Goal: Task Accomplishment & Management: Manage account settings

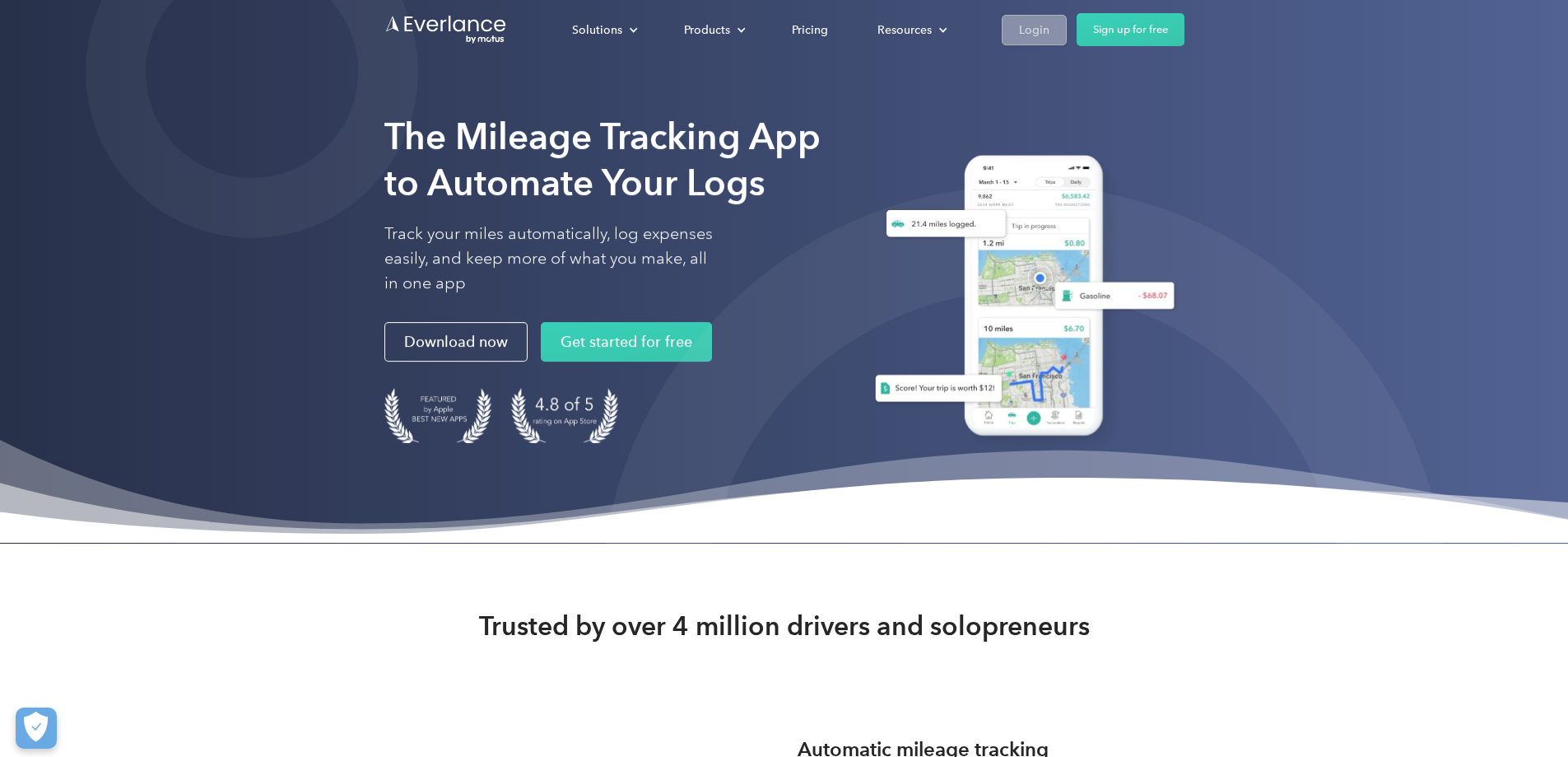
click at [1067, 39] on link "Login" at bounding box center [1034, 30] width 65 height 31
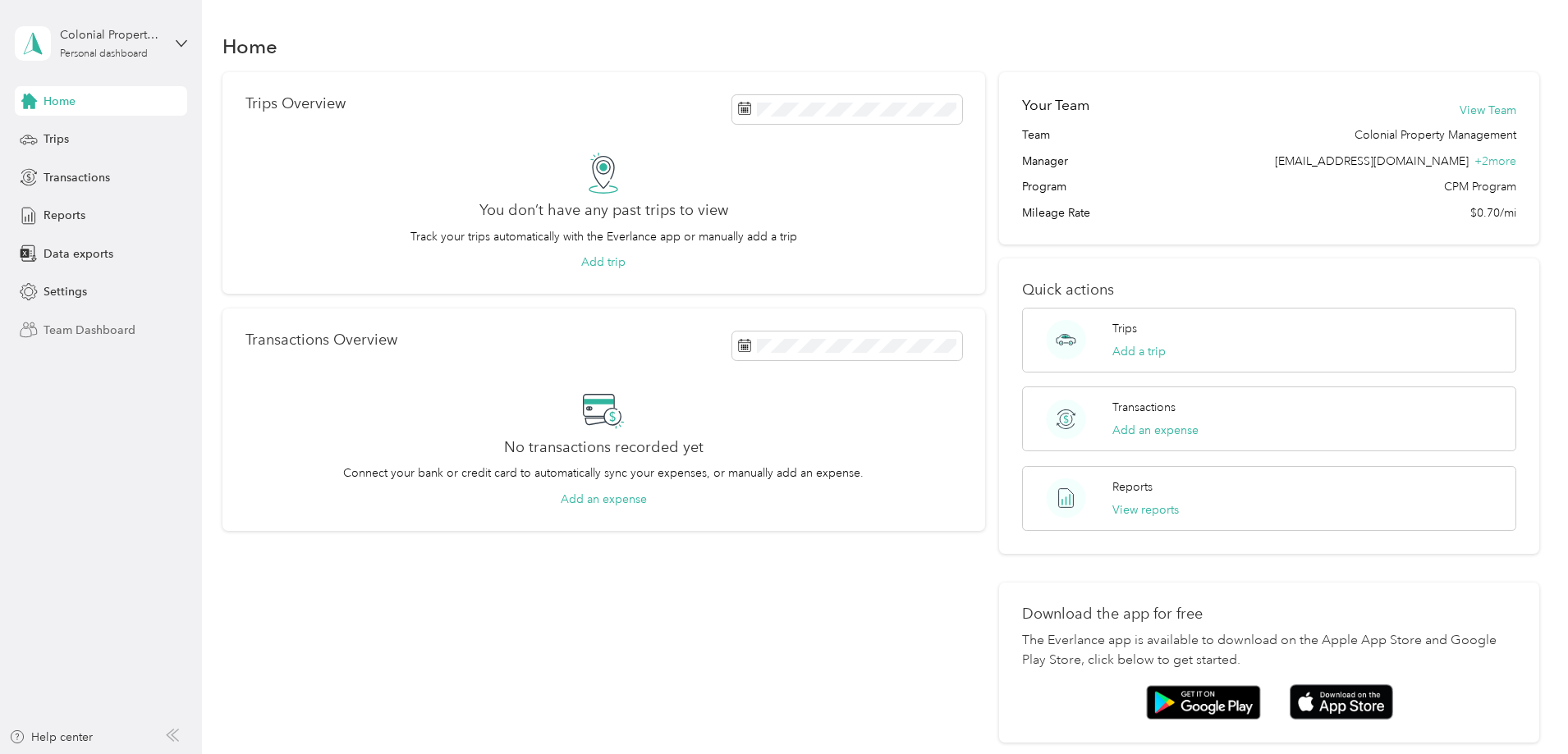
click at [60, 337] on span "Team Dashboard" at bounding box center [89, 330] width 92 height 17
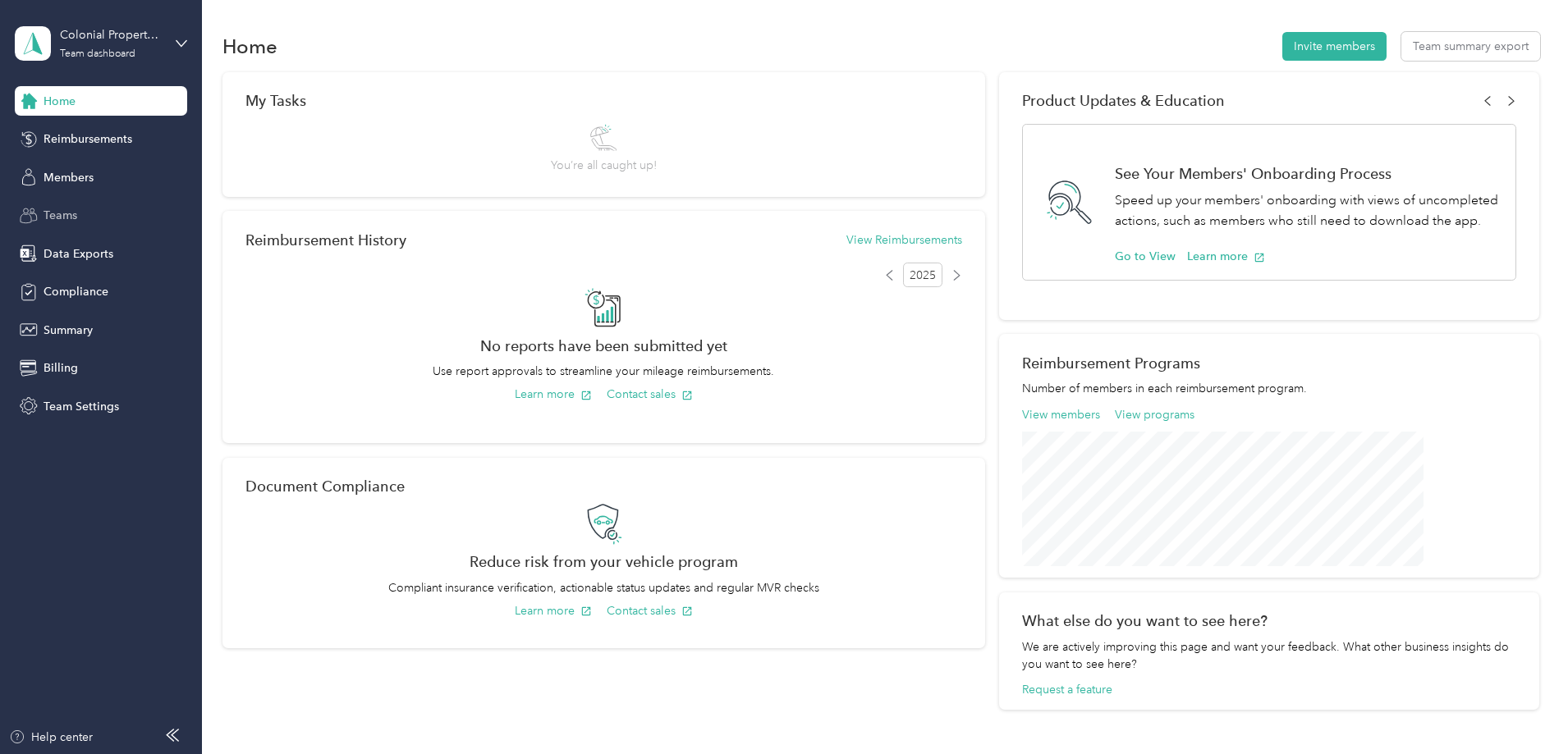
click at [95, 215] on div "Teams" at bounding box center [101, 215] width 173 height 30
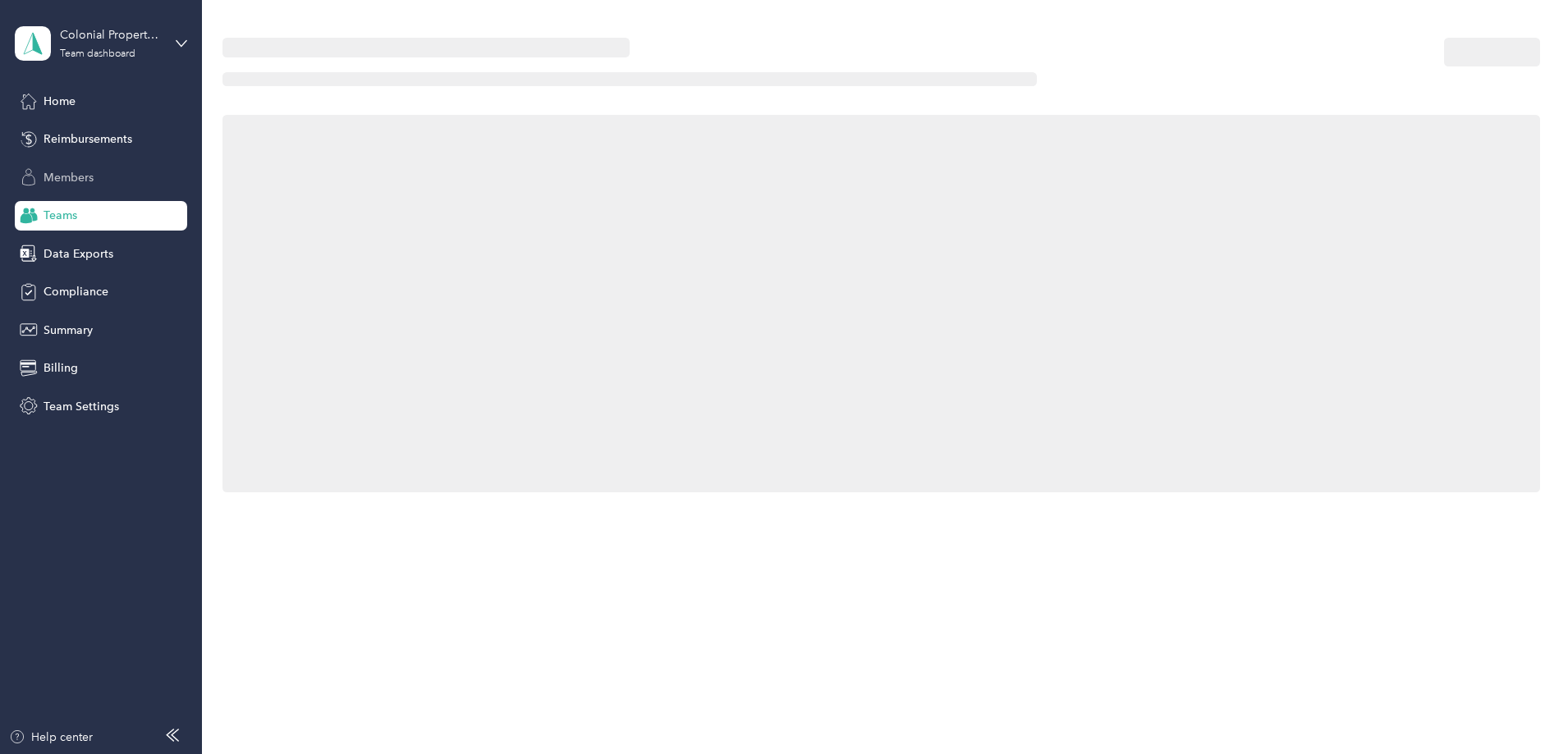
click at [95, 176] on div "Members" at bounding box center [101, 177] width 173 height 30
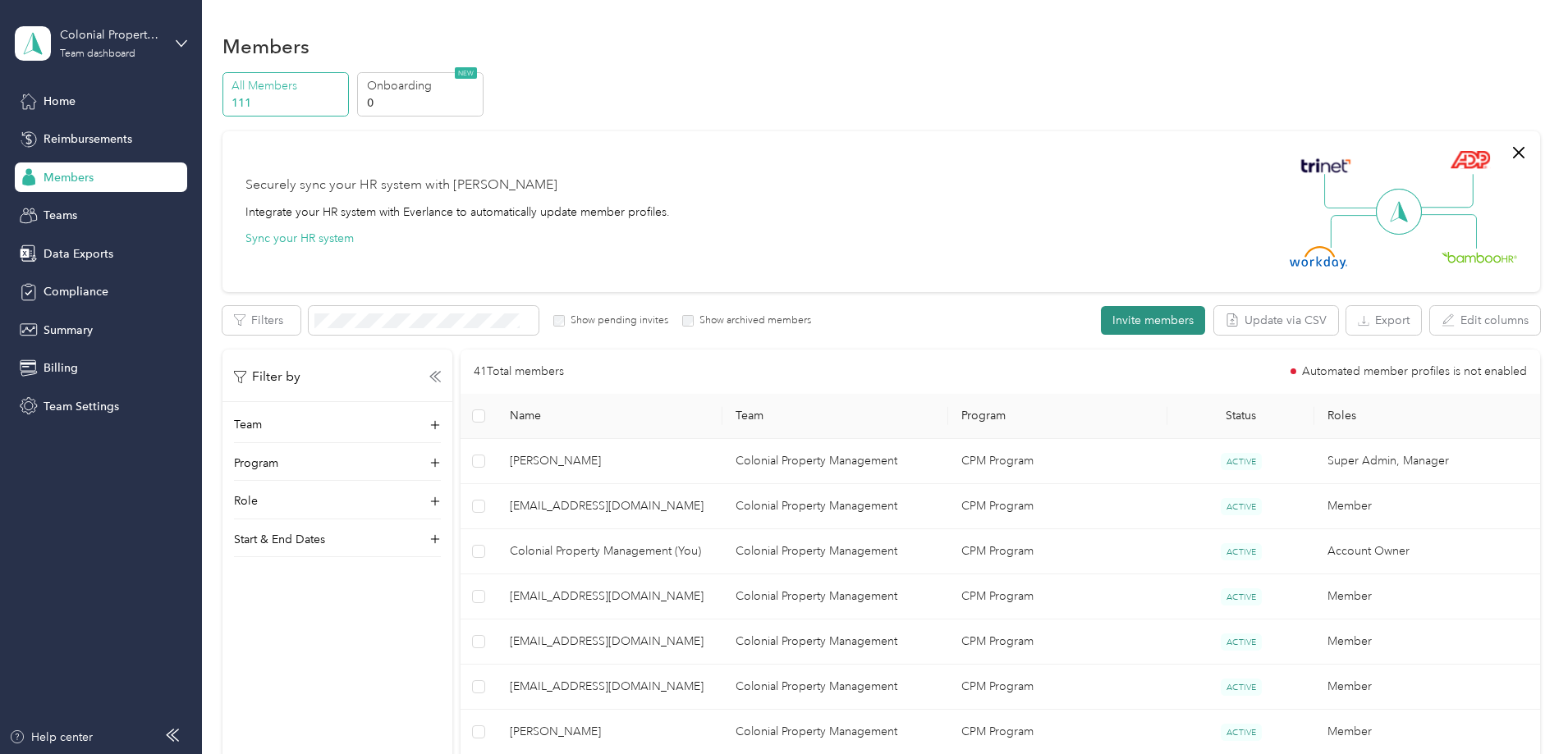
click at [1101, 320] on button "Invite members" at bounding box center [1153, 321] width 104 height 29
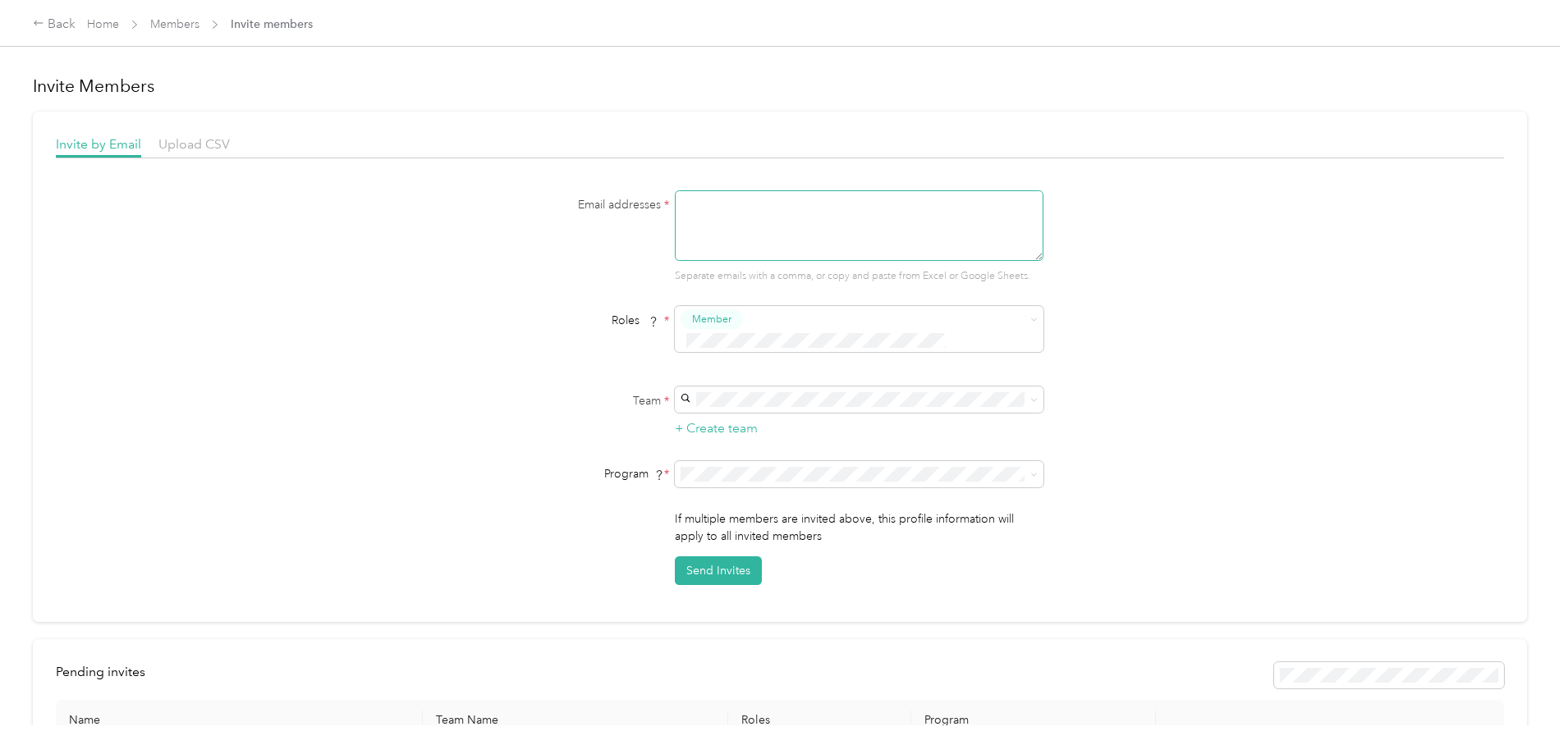
click at [851, 227] on textarea at bounding box center [859, 226] width 369 height 71
type textarea "[EMAIL_ADDRESS][DOMAIN_NAME]"
click at [830, 398] on li "Colonial Property Management (Main organization) Colonial Property Management +…" at bounding box center [856, 418] width 369 height 50
click at [723, 559] on button "Send Invites" at bounding box center [719, 571] width 87 height 29
click at [734, 431] on p "Colonial Property Management +1 more" at bounding box center [857, 427] width 346 height 17
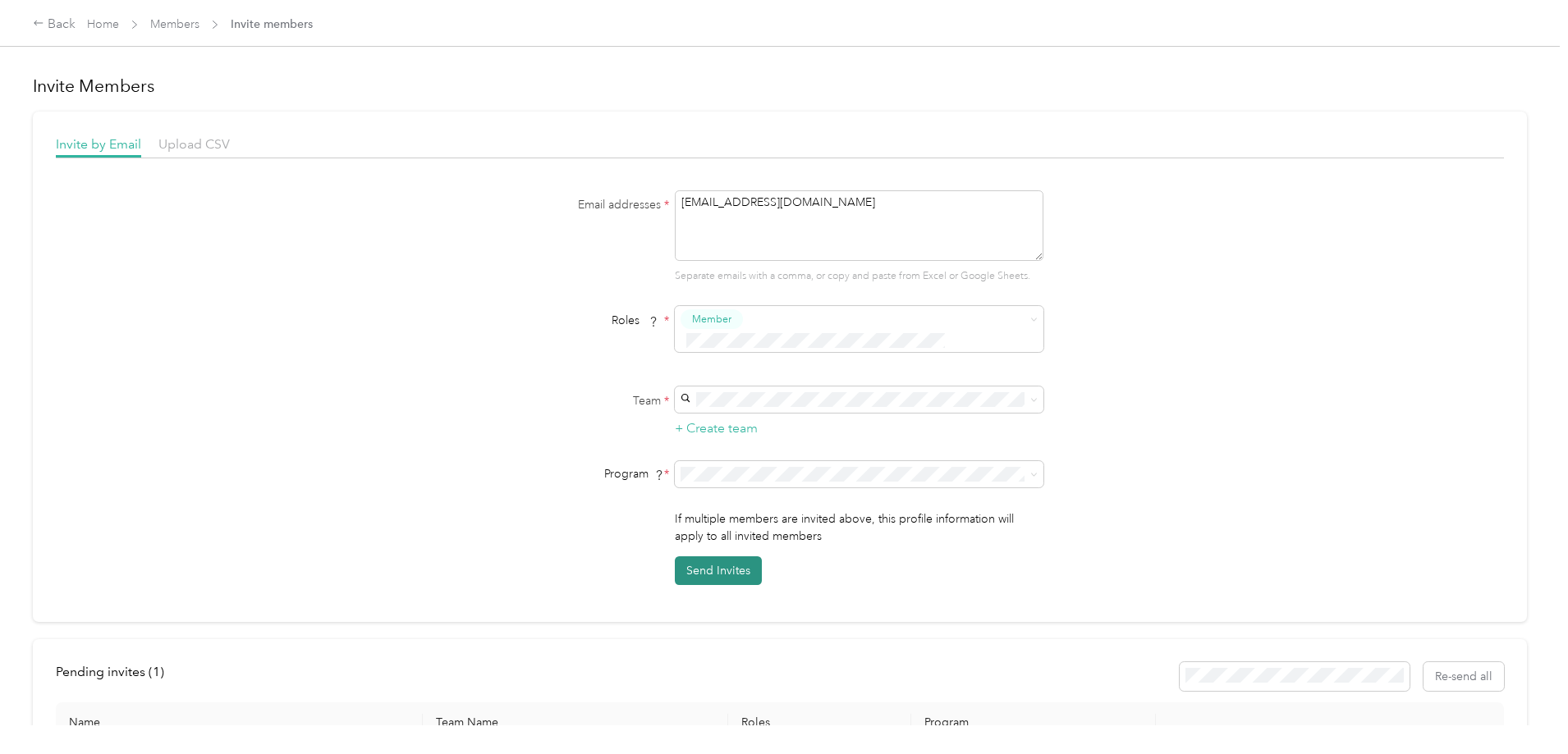
click at [724, 557] on button "Send Invites" at bounding box center [719, 571] width 87 height 29
click at [830, 205] on textarea "[EMAIL_ADDRESS][DOMAIN_NAME]" at bounding box center [859, 226] width 369 height 71
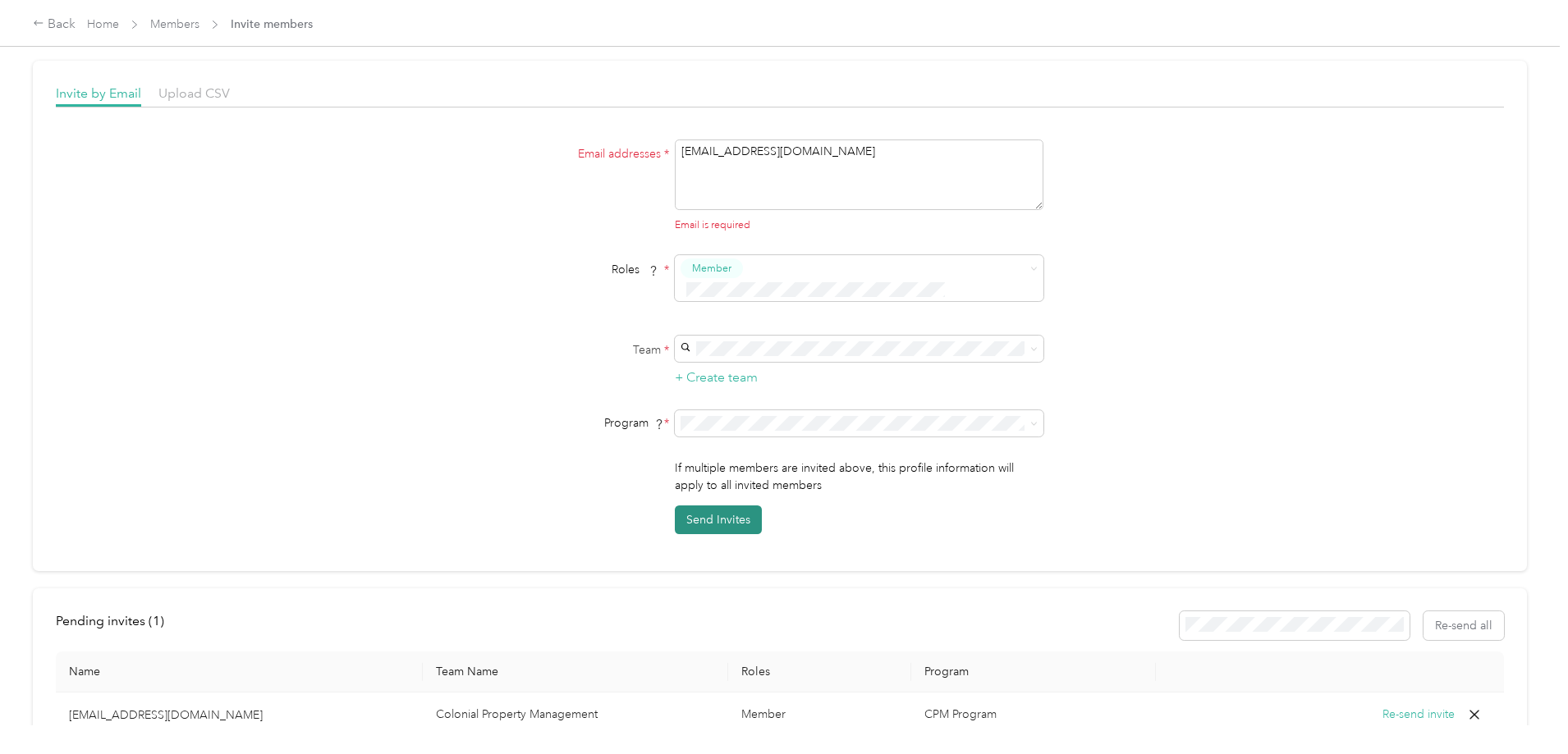
scroll to position [164, 0]
